Goal: Information Seeking & Learning: Learn about a topic

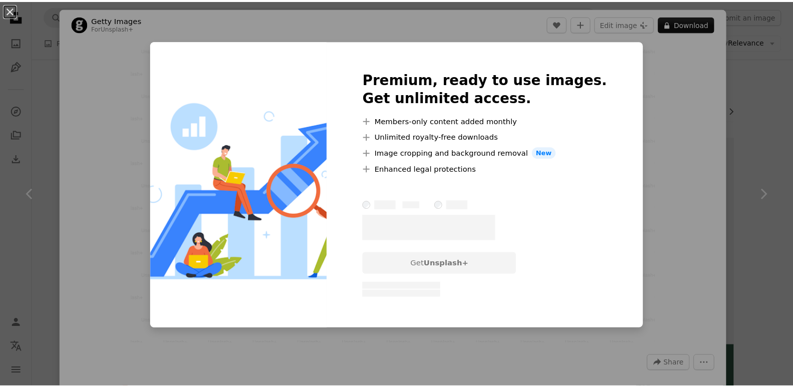
scroll to position [650, 0]
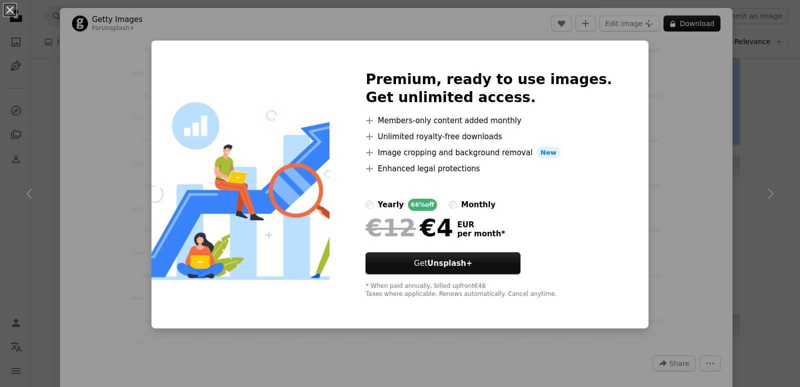
click at [674, 80] on div "An X shape Premium, ready to use images. Get unlimited access. A plus sign Memb…" at bounding box center [400, 193] width 800 height 387
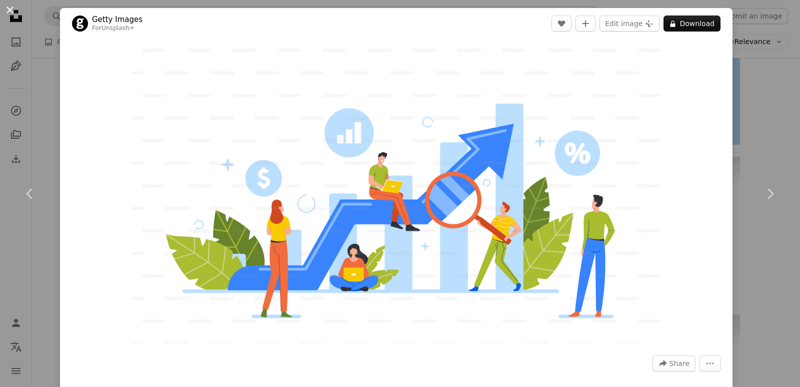
click at [16, 14] on button "An X shape" at bounding box center [10, 10] width 12 height 12
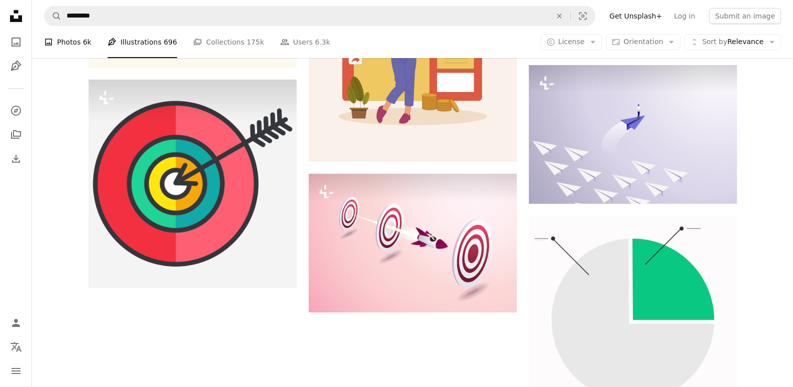
scroll to position [971, 0]
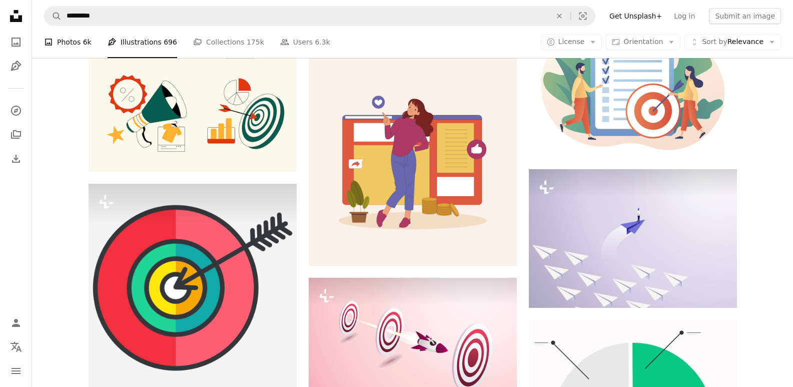
click at [72, 40] on link "A photo Photos 6k" at bounding box center [68, 42] width 48 height 32
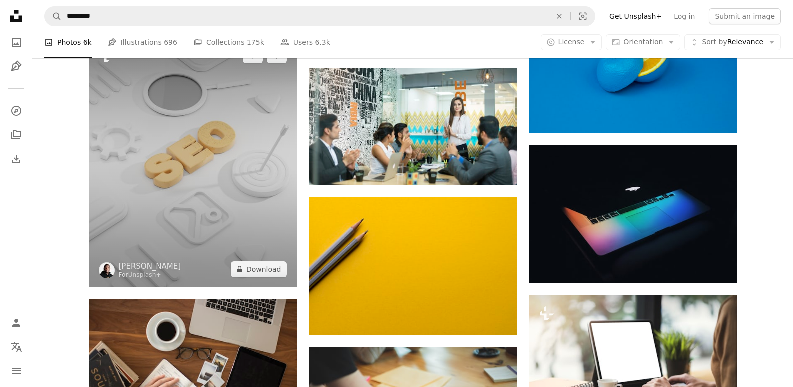
scroll to position [6603, 0]
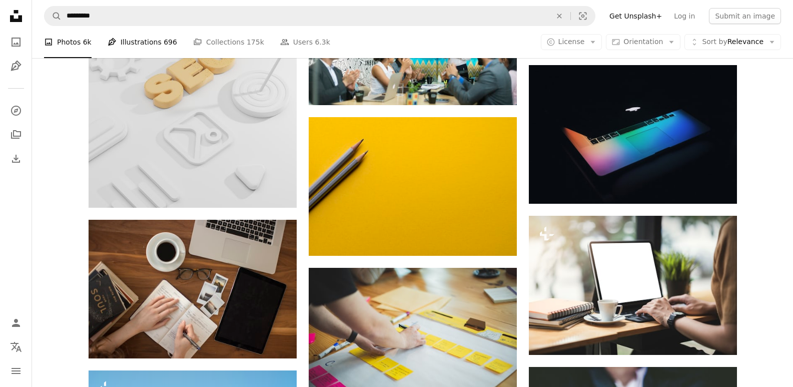
click at [164, 44] on span "696" at bounding box center [171, 42] width 14 height 11
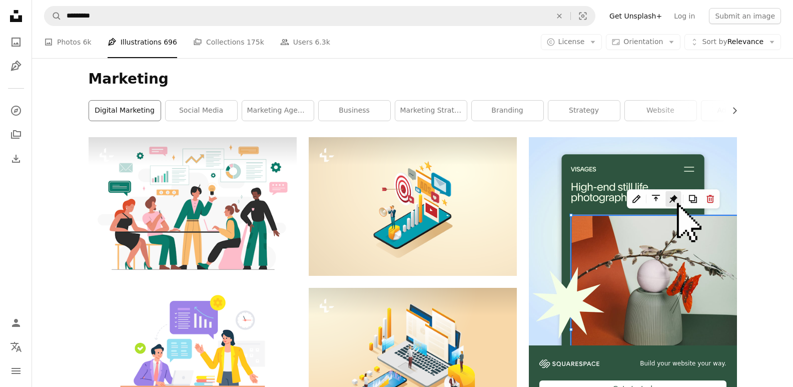
click at [131, 109] on link "digital marketing" at bounding box center [125, 111] width 72 height 20
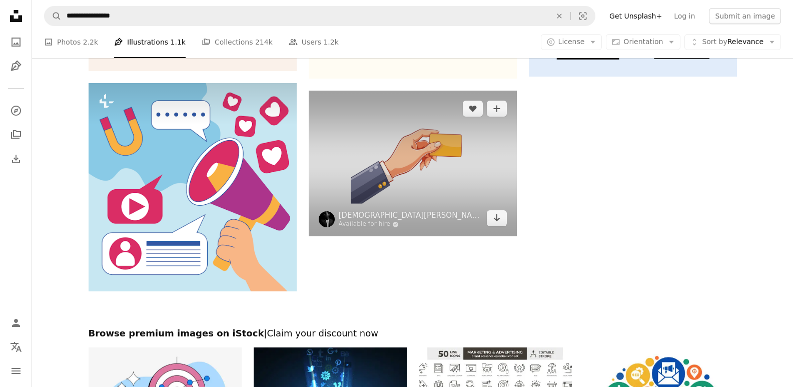
scroll to position [1501, 0]
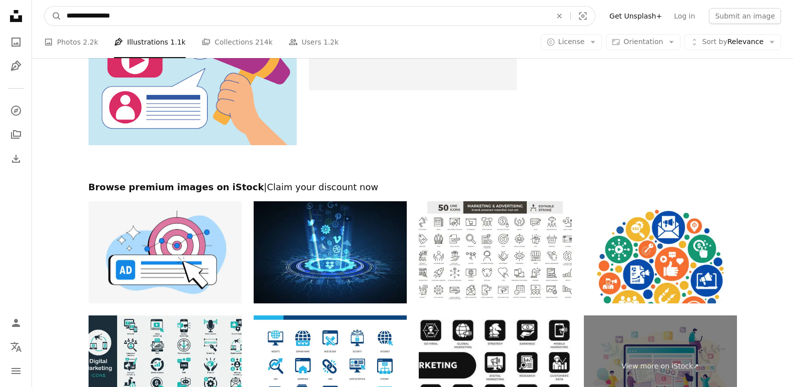
drag, startPoint x: 290, startPoint y: 16, endPoint x: 288, endPoint y: 27, distance: 11.8
click at [290, 16] on input "**********" at bounding box center [305, 16] width 487 height 19
type input "**********"
click at [45, 7] on button "A magnifying glass" at bounding box center [53, 16] width 17 height 19
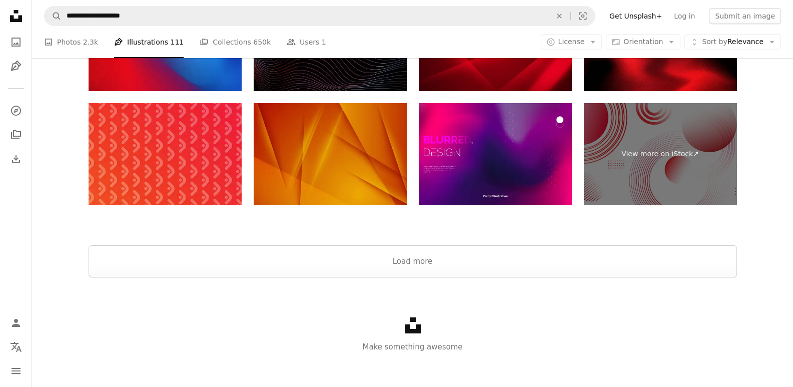
scroll to position [1781, 0]
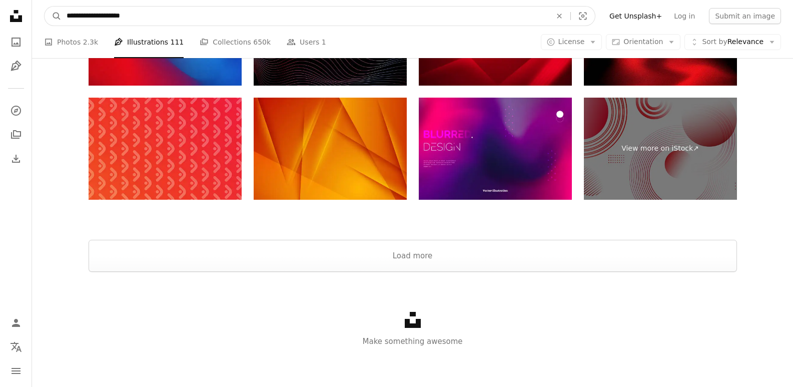
drag, startPoint x: 168, startPoint y: 15, endPoint x: 21, endPoint y: 19, distance: 146.6
